Goal: Use online tool/utility: Use online tool/utility

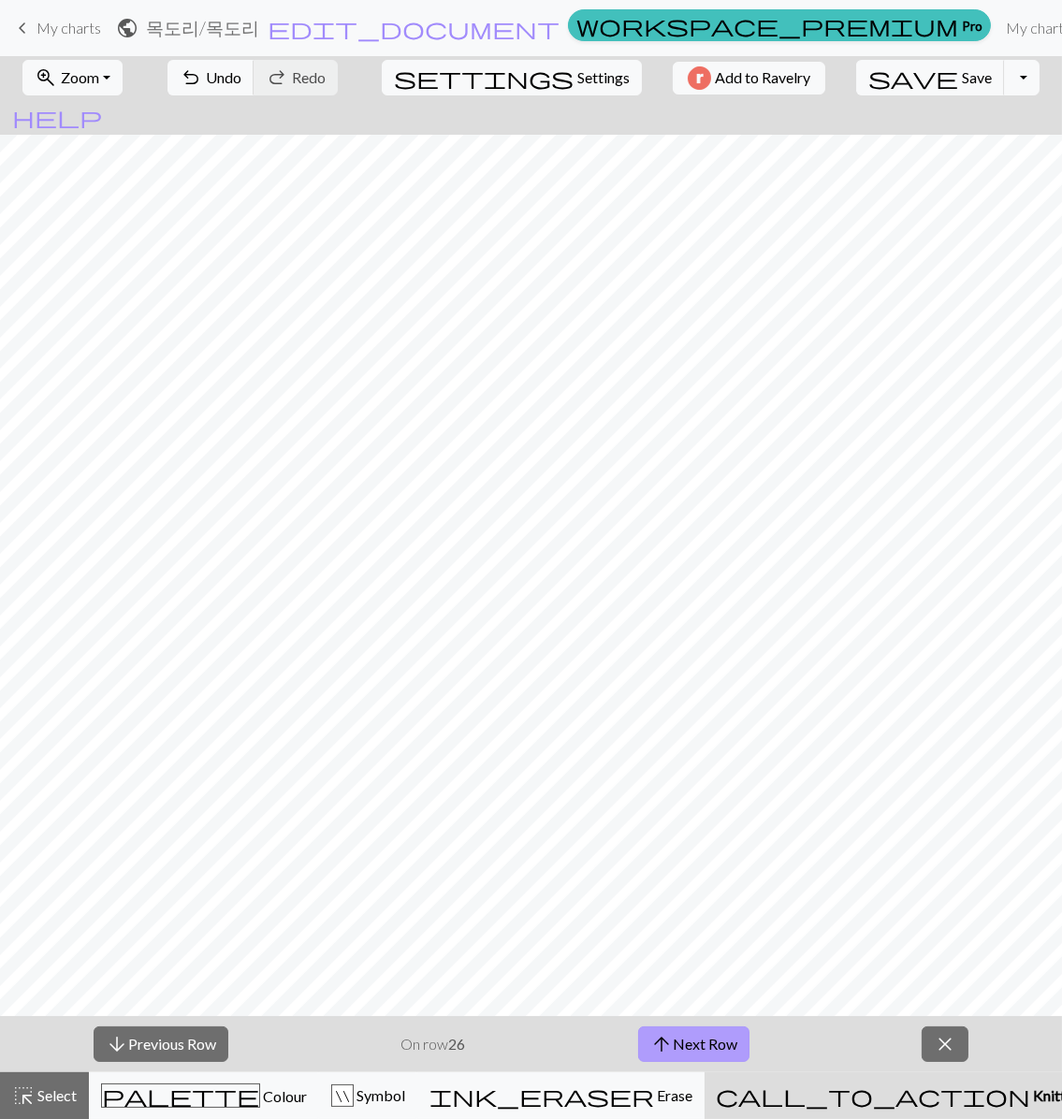
click at [749, 1059] on button "arrow_upward Next Row" at bounding box center [693, 1044] width 111 height 36
click at [710, 1044] on button "arrow_upward Next Row" at bounding box center [693, 1044] width 111 height 36
click at [673, 1033] on span "arrow_upward" at bounding box center [661, 1044] width 22 height 26
click at [741, 1049] on button "arrow_upward Next Row" at bounding box center [693, 1044] width 111 height 36
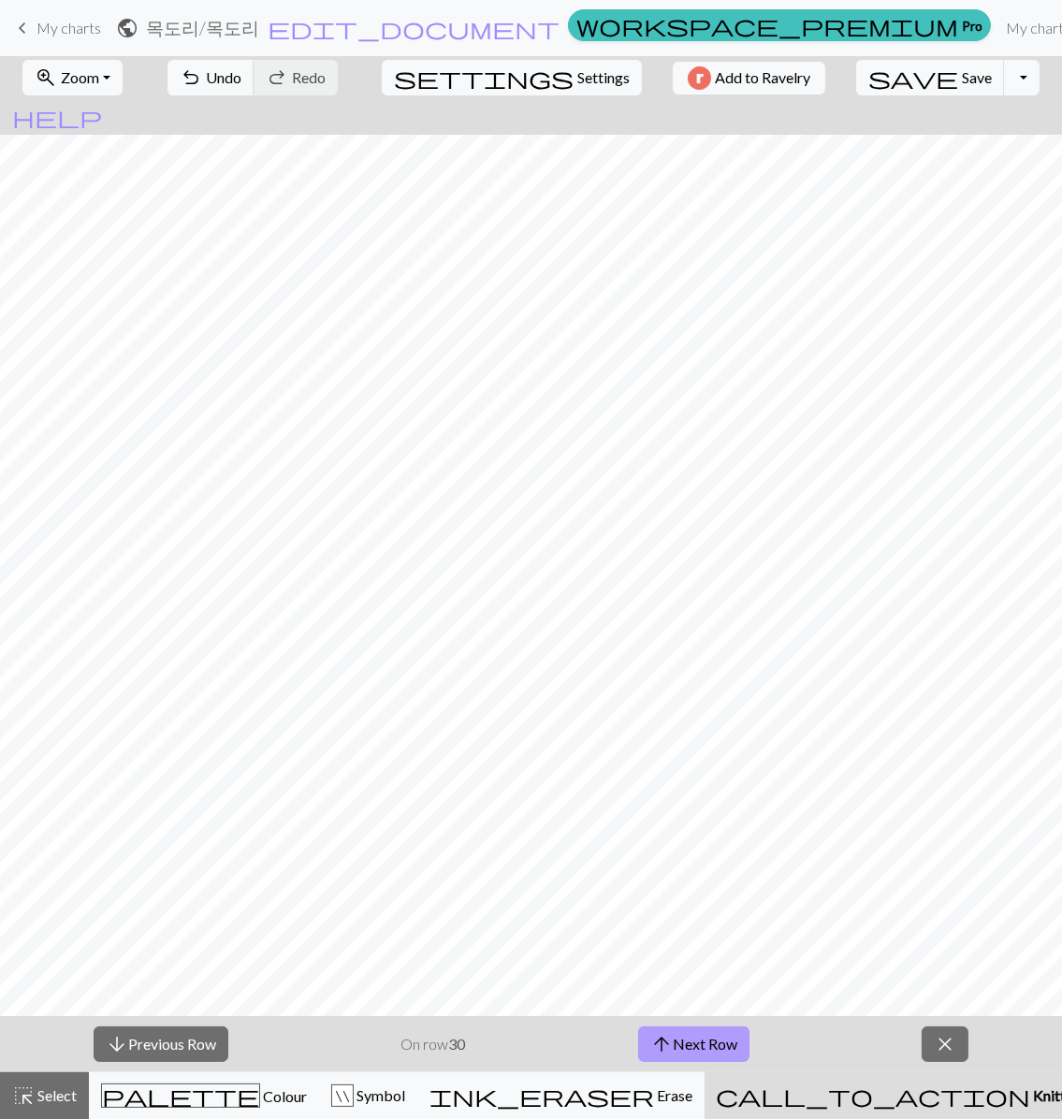
click at [734, 1037] on button "arrow_upward Next Row" at bounding box center [693, 1044] width 111 height 36
click at [671, 1041] on span "arrow_upward" at bounding box center [661, 1044] width 22 height 26
click at [727, 1045] on button "arrow_upward Next Row" at bounding box center [693, 1044] width 111 height 36
click at [743, 1029] on button "arrow_upward Next Row" at bounding box center [693, 1044] width 111 height 36
click at [660, 1040] on span "arrow_upward" at bounding box center [661, 1044] width 22 height 26
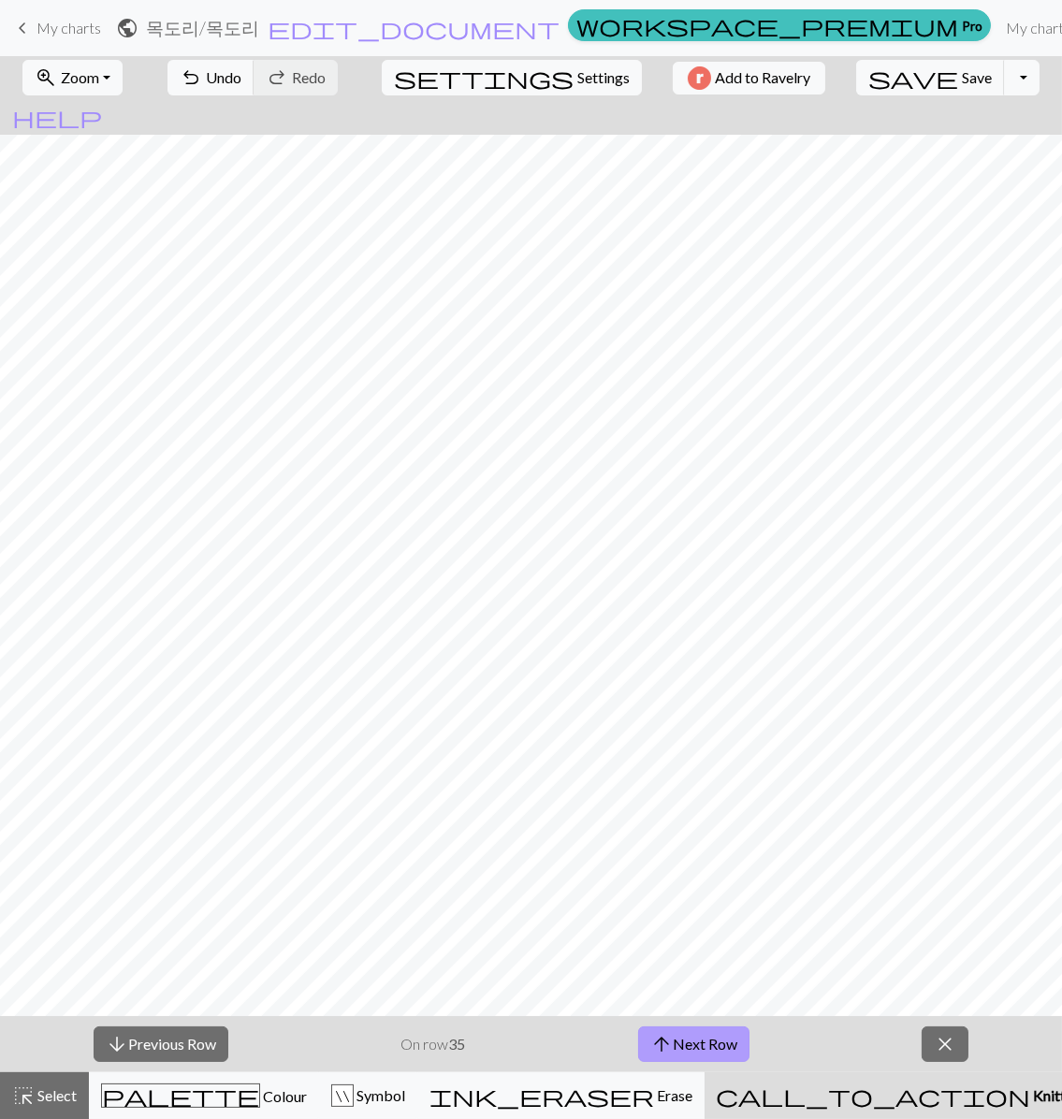
click at [659, 1040] on span "arrow_upward" at bounding box center [661, 1044] width 22 height 26
click at [681, 1044] on button "arrow_upward Next Row" at bounding box center [693, 1044] width 111 height 36
click at [662, 1044] on span "arrow_upward" at bounding box center [661, 1044] width 22 height 26
click at [727, 1052] on button "arrow_upward Next Row" at bounding box center [693, 1044] width 111 height 36
click at [720, 1050] on button "arrow_upward Next Row" at bounding box center [693, 1044] width 111 height 36
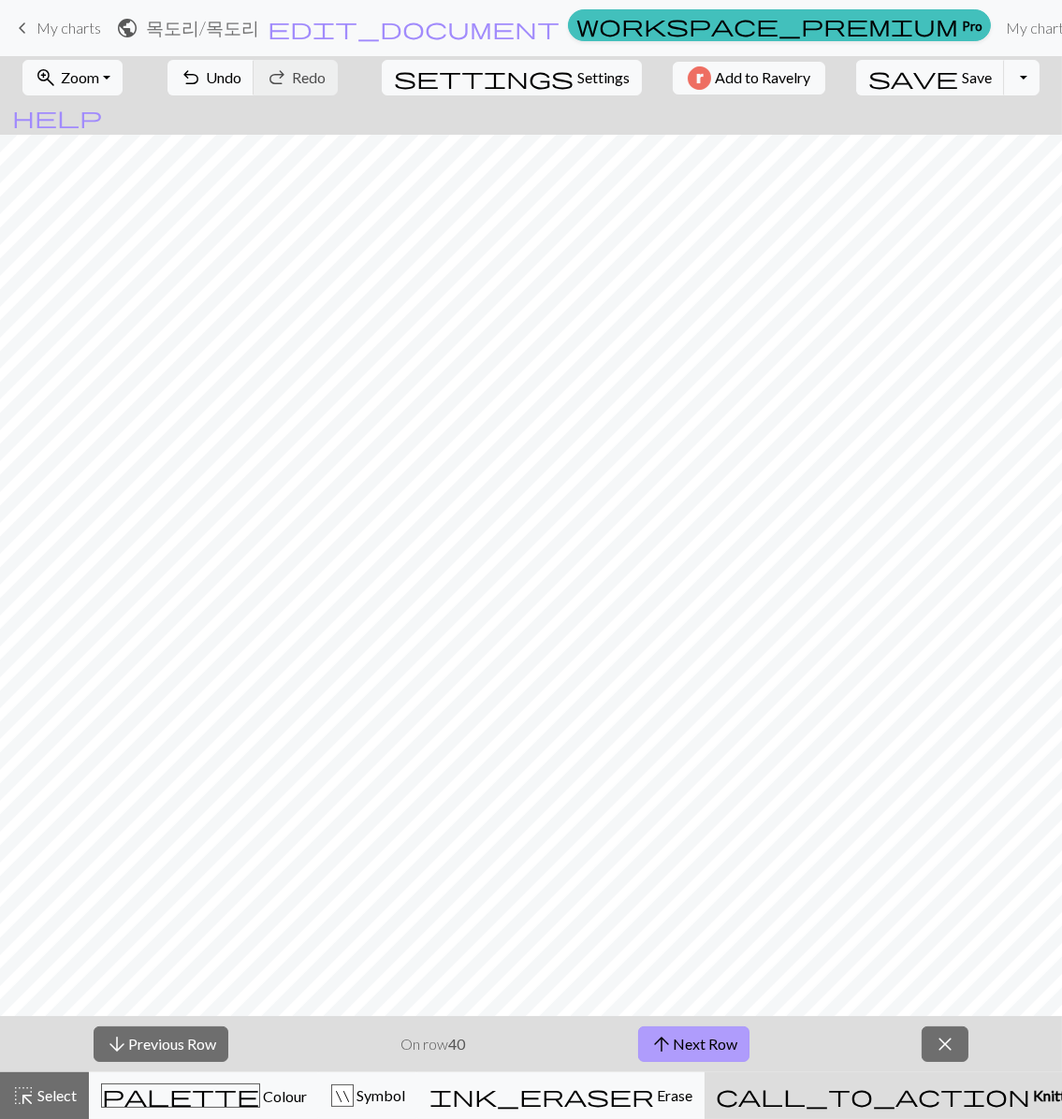
click at [721, 1044] on button "arrow_upward Next Row" at bounding box center [693, 1044] width 111 height 36
click at [209, 1034] on button "arrow_downward Previous Row" at bounding box center [161, 1044] width 135 height 36
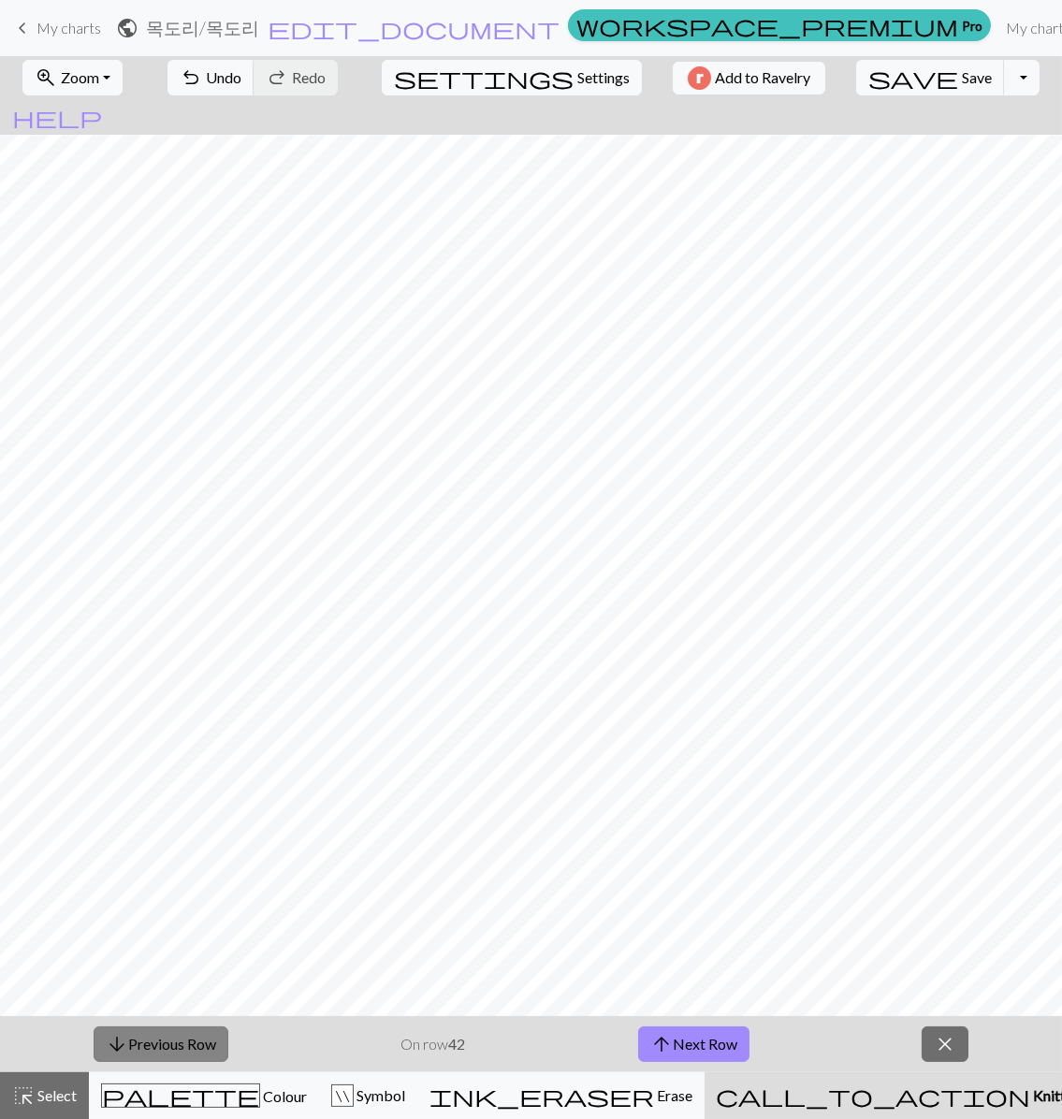
click at [209, 1034] on button "arrow_downward Previous Row" at bounding box center [161, 1044] width 135 height 36
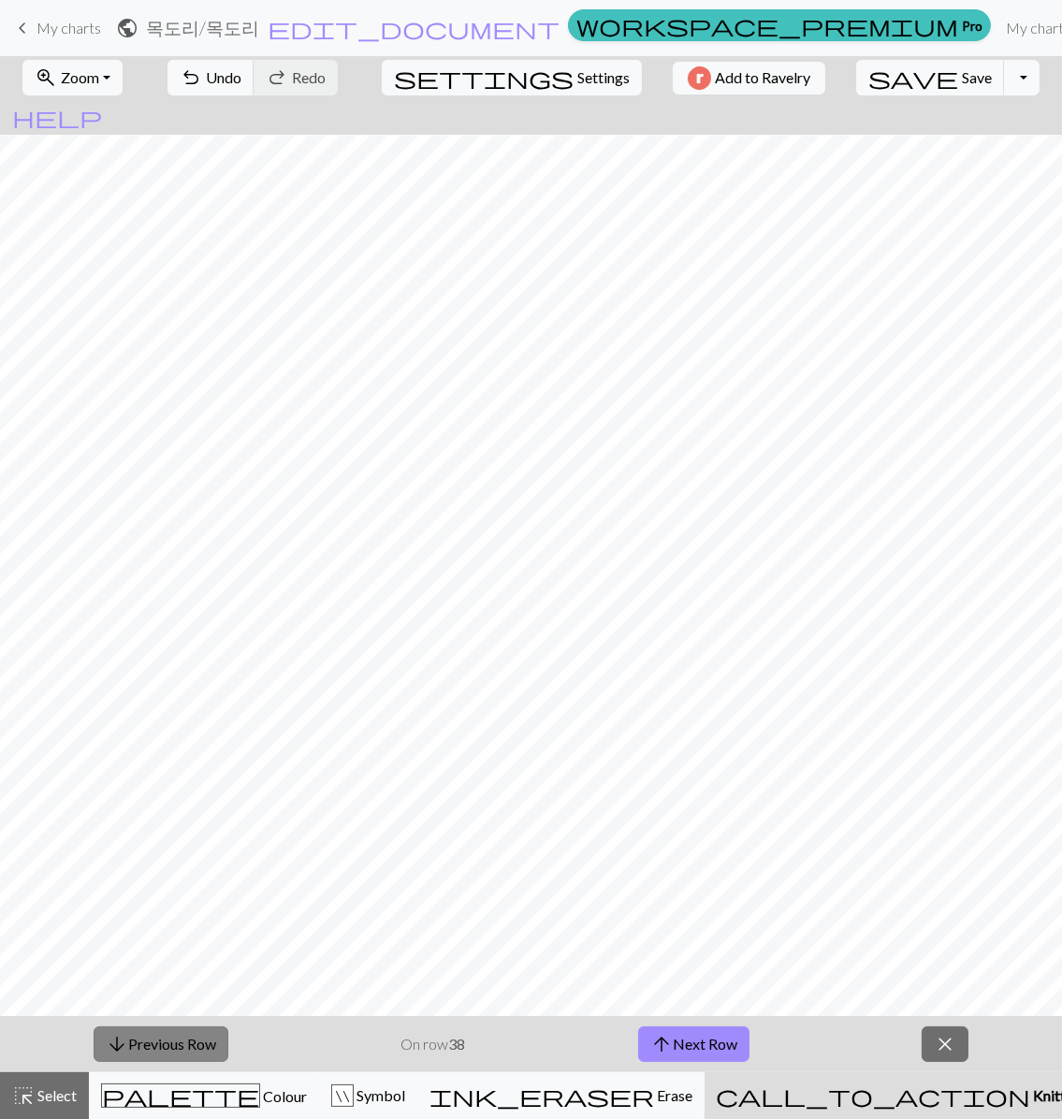
click at [209, 1034] on button "arrow_downward Previous Row" at bounding box center [161, 1044] width 135 height 36
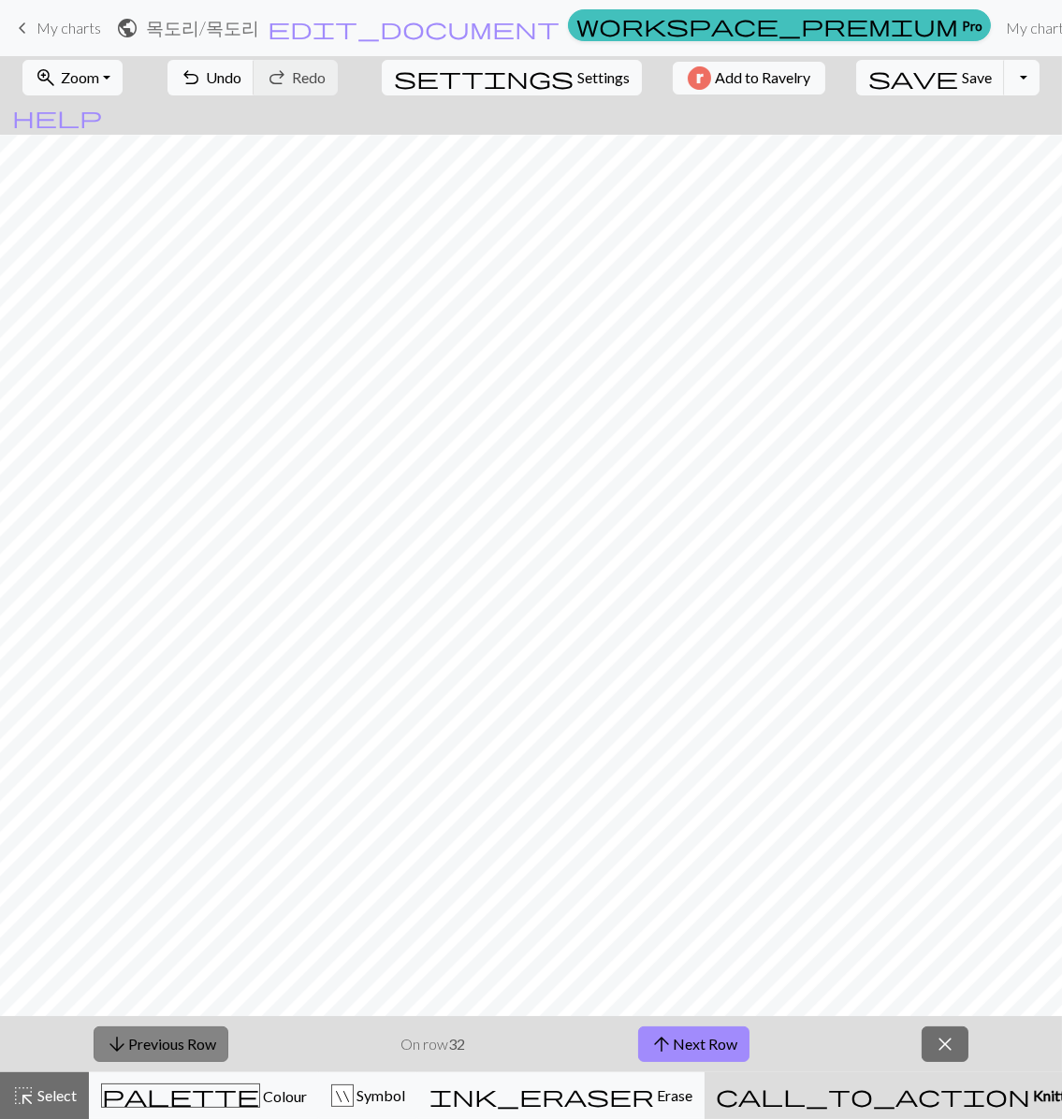
click at [209, 1034] on button "arrow_downward Previous Row" at bounding box center [161, 1044] width 135 height 36
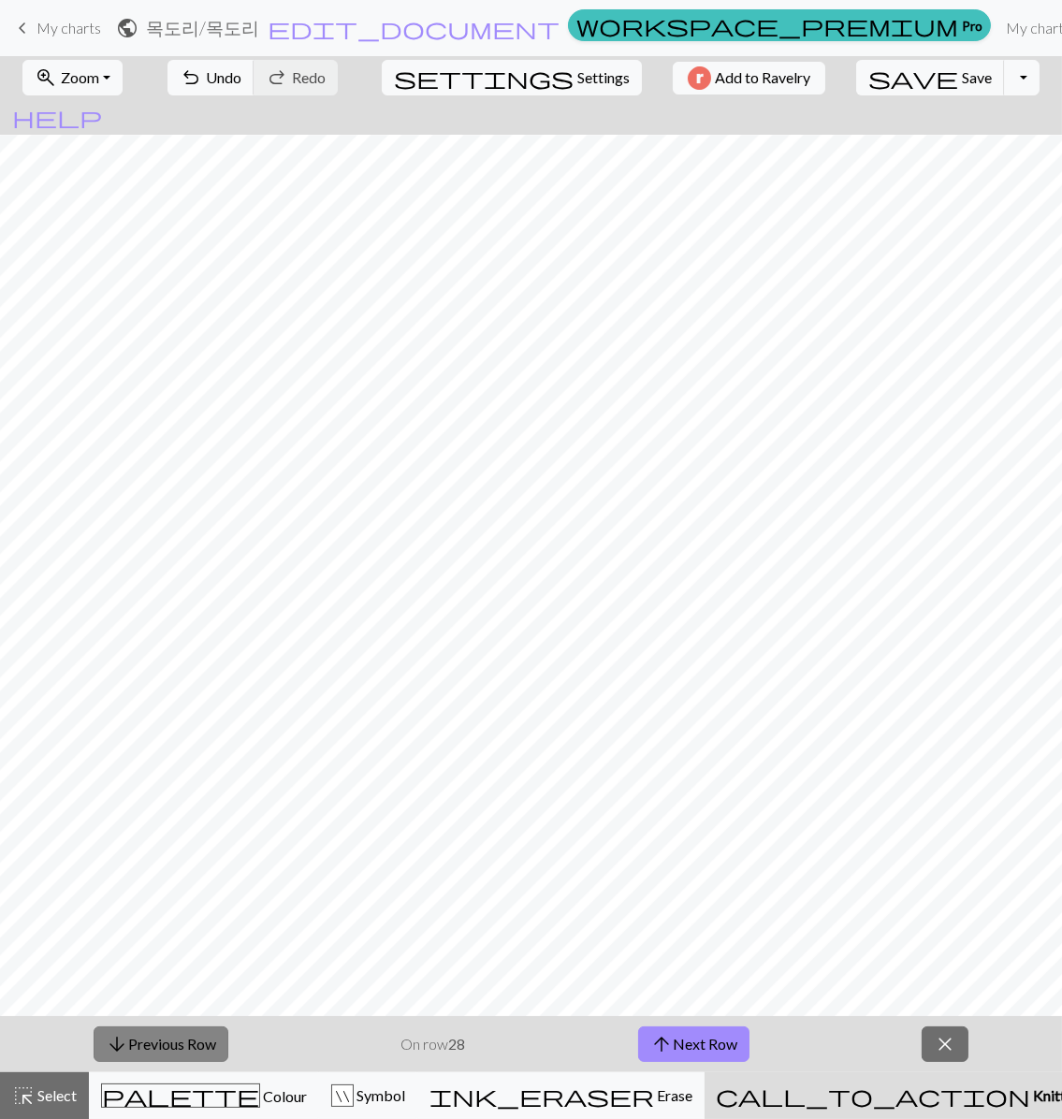
click at [209, 1034] on button "arrow_downward Previous Row" at bounding box center [161, 1044] width 135 height 36
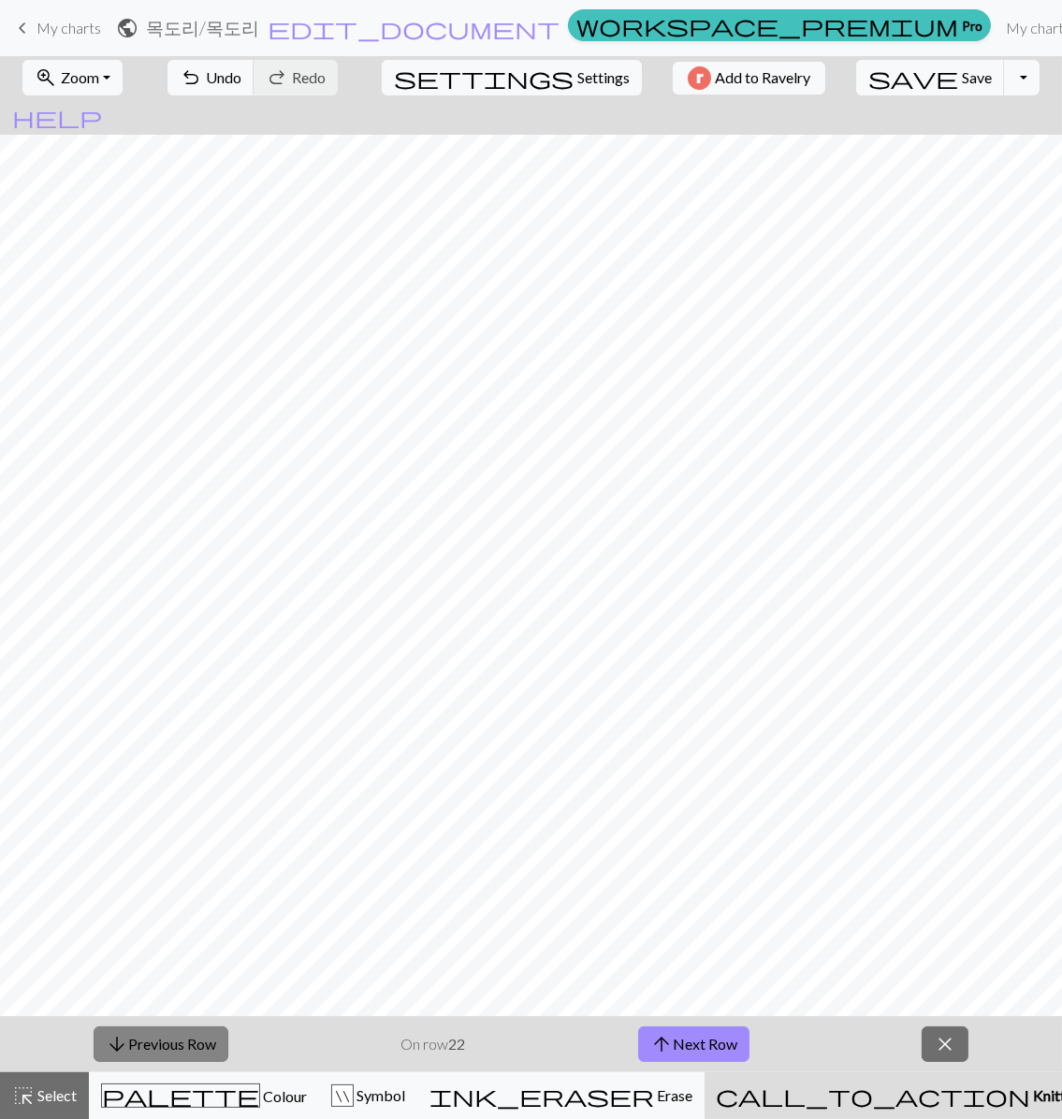
click at [209, 1034] on button "arrow_downward Previous Row" at bounding box center [161, 1044] width 135 height 36
click at [208, 1034] on button "arrow_downward Previous Row" at bounding box center [161, 1044] width 135 height 36
click at [195, 1033] on button "arrow_downward Previous Row" at bounding box center [161, 1044] width 135 height 36
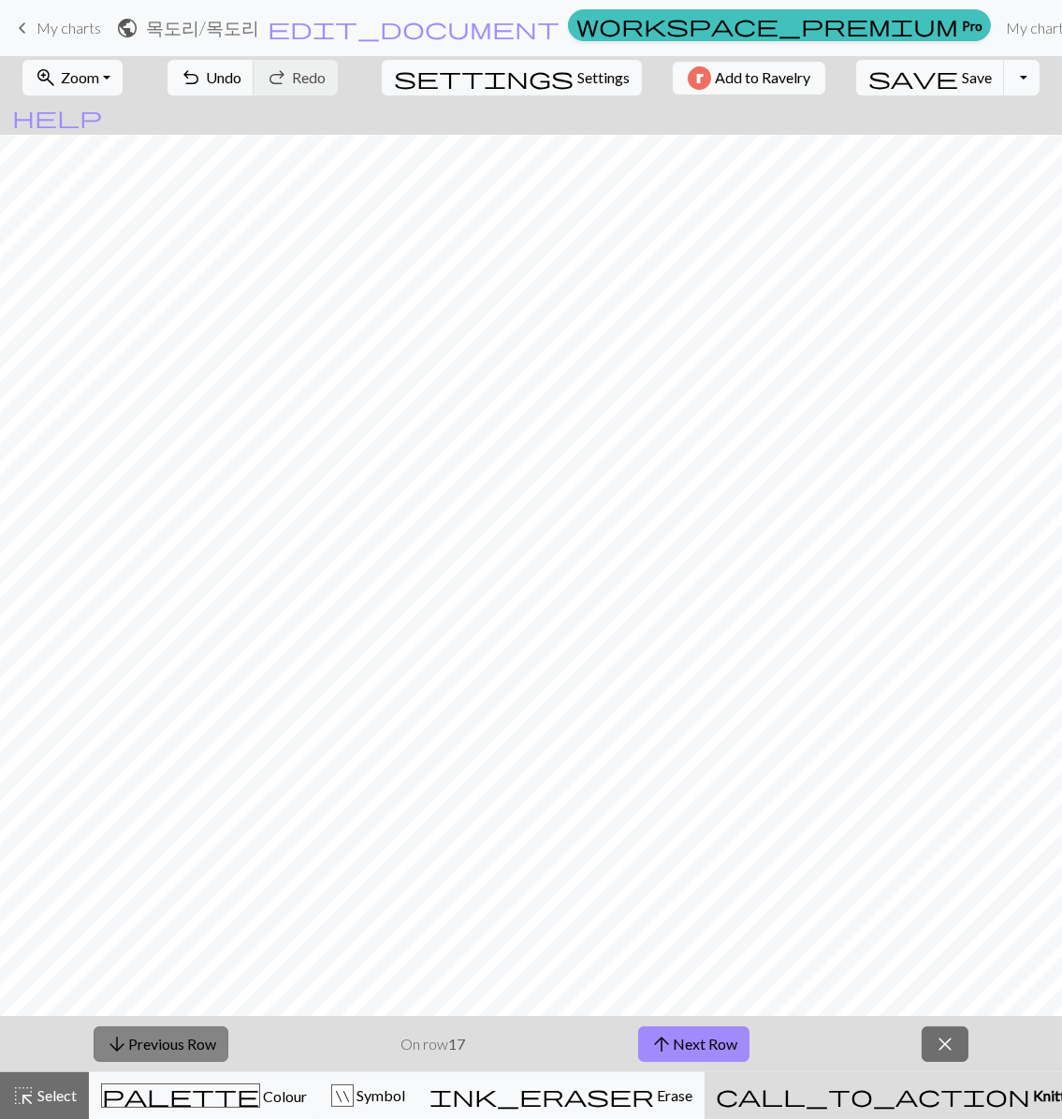
click at [195, 1033] on button "arrow_downward Previous Row" at bounding box center [161, 1044] width 135 height 36
click at [201, 1033] on button "arrow_downward Previous Row" at bounding box center [161, 1044] width 135 height 36
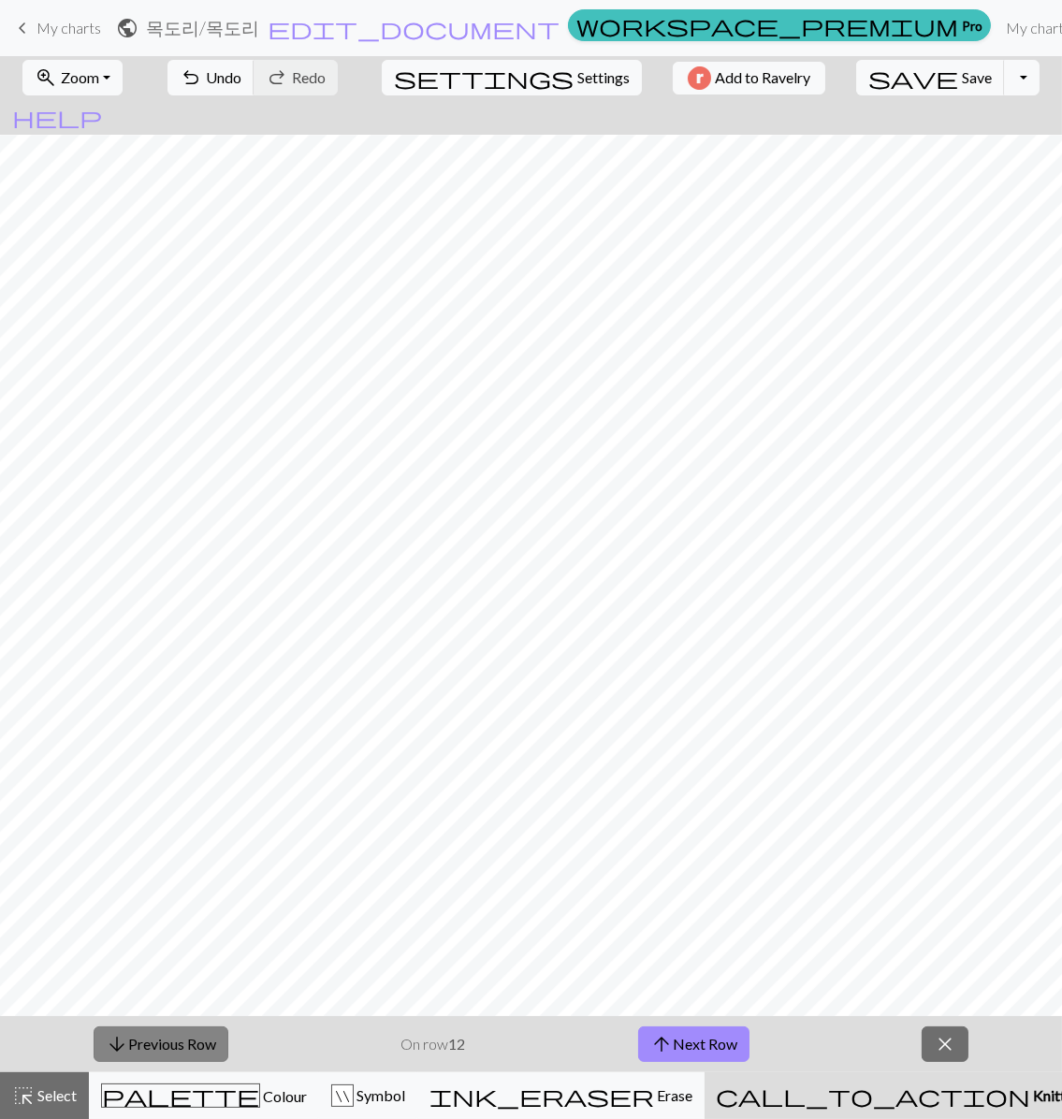
click at [201, 1033] on button "arrow_downward Previous Row" at bounding box center [161, 1044] width 135 height 36
click at [201, 1033] on button "arrow_downward Previous Row" at bounding box center [162, 1044] width 135 height 36
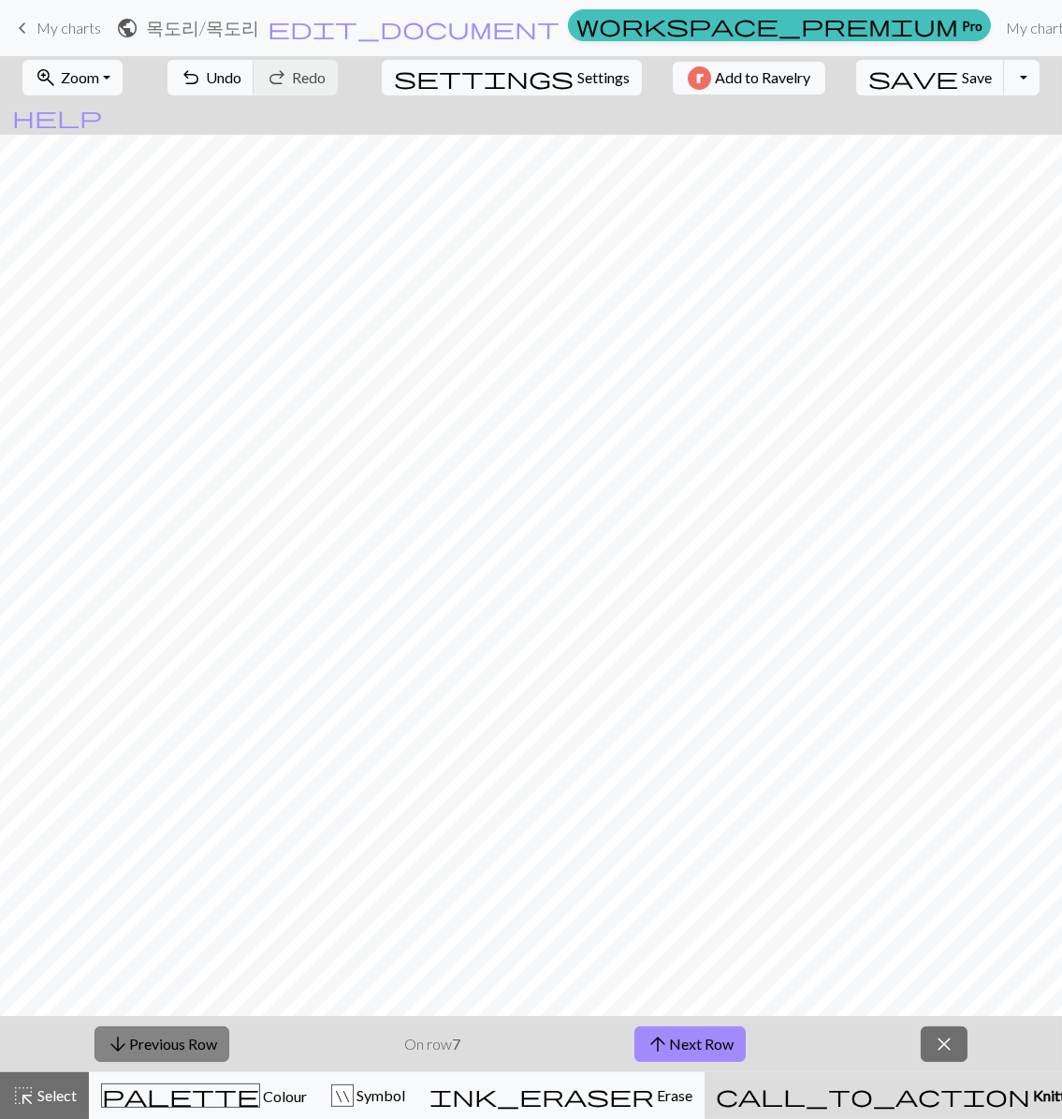
click at [201, 1033] on button "arrow_downward Previous Row" at bounding box center [162, 1044] width 135 height 36
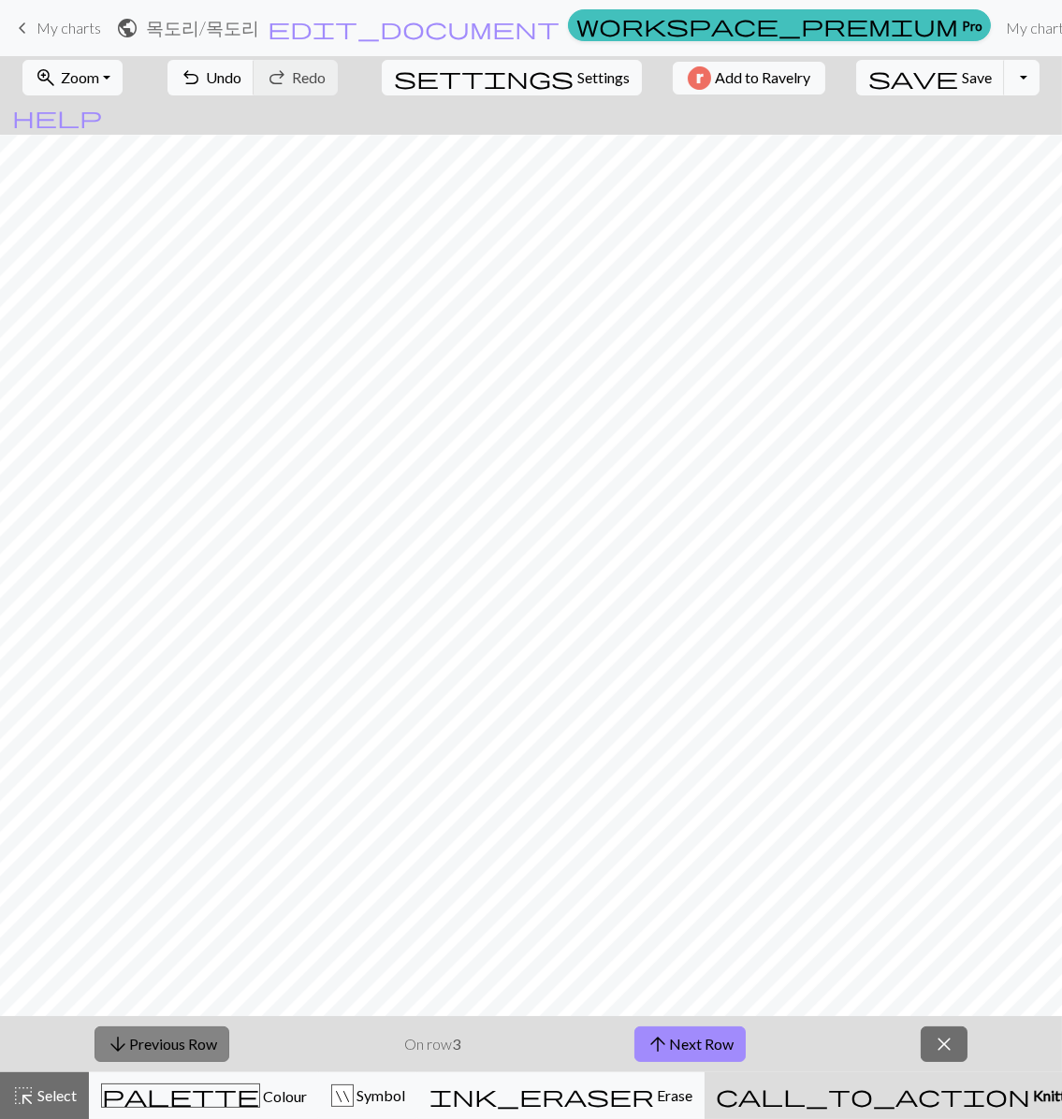
click at [201, 1033] on button "arrow_downward Previous Row" at bounding box center [162, 1044] width 135 height 36
click at [183, 1030] on button "arrow_downward Previous Row" at bounding box center [162, 1044] width 135 height 36
